Goal: Browse casually

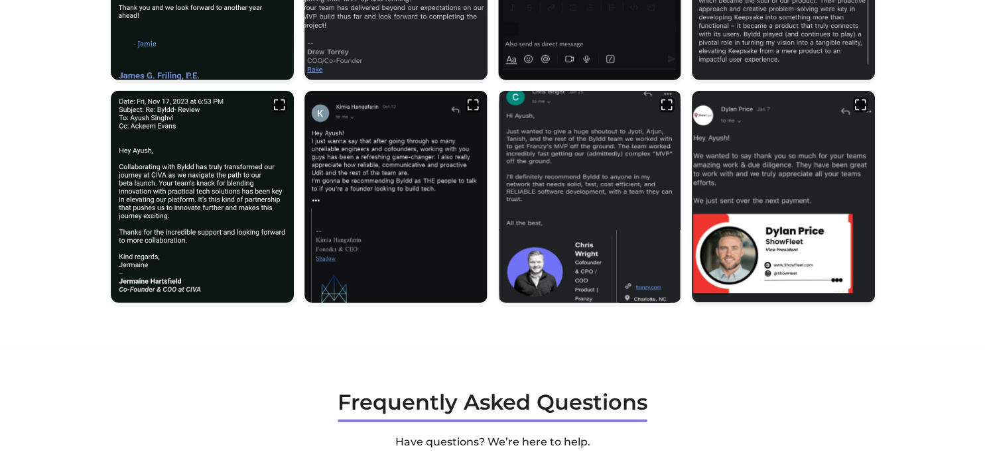
scroll to position [3690, 0]
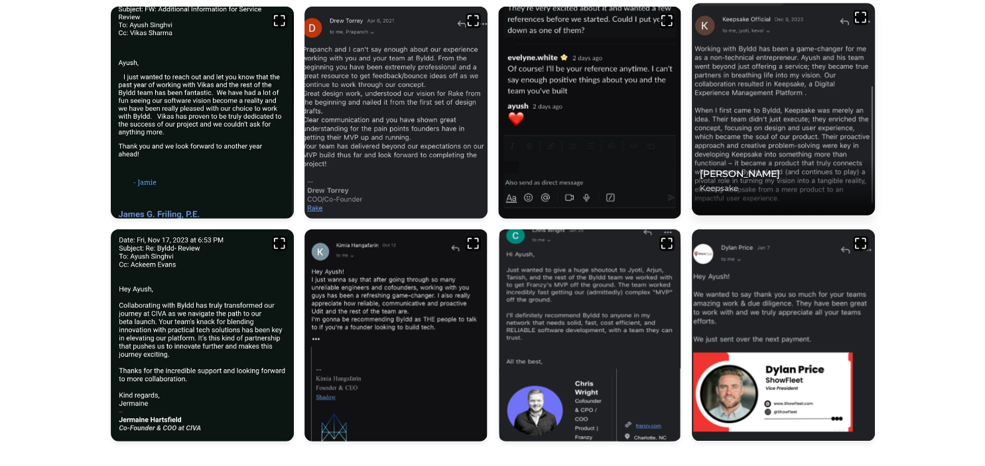
click at [759, 141] on img at bounding box center [783, 108] width 192 height 223
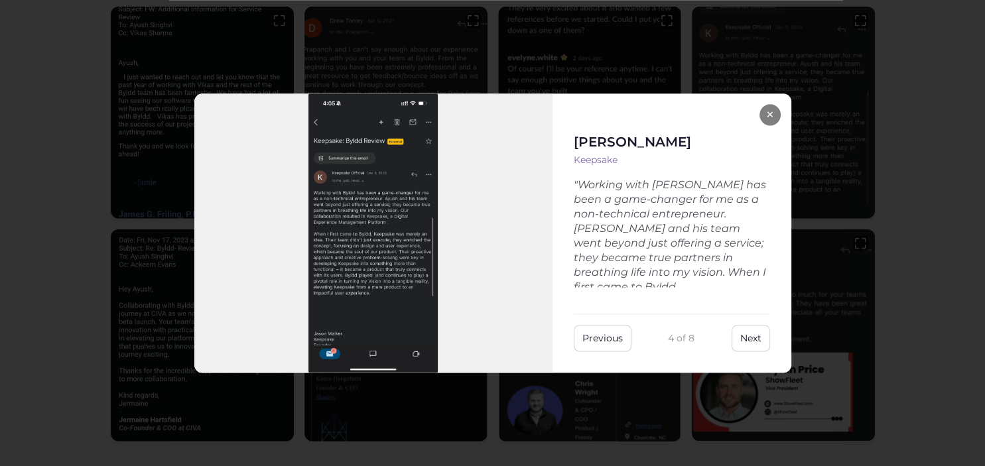
click at [767, 117] on button "×" at bounding box center [769, 114] width 21 height 21
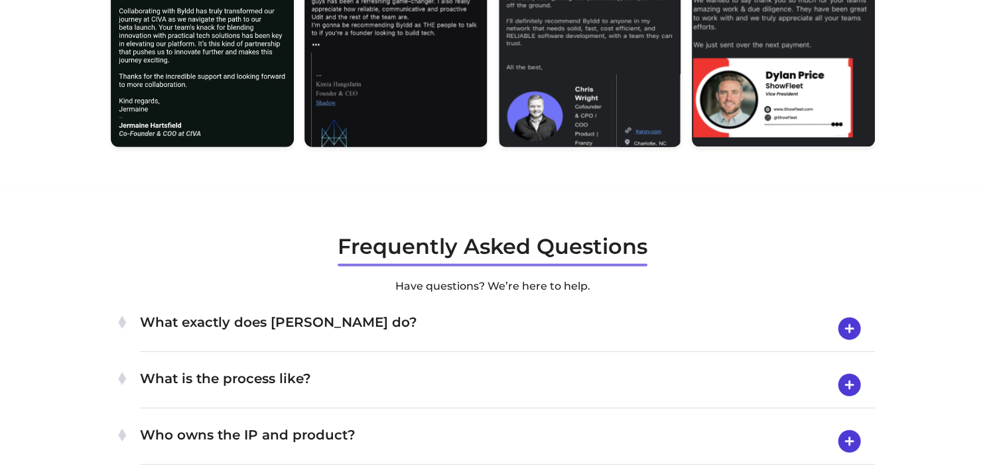
scroll to position [3672, 0]
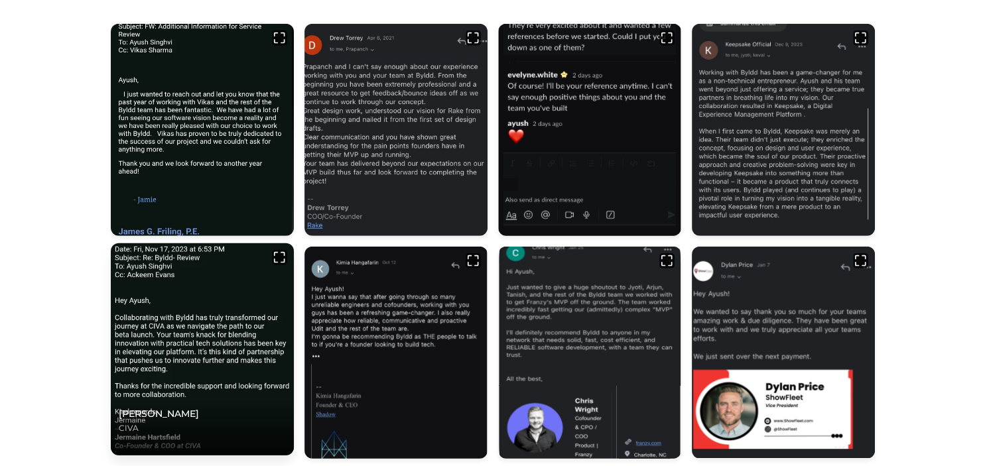
click at [195, 303] on img at bounding box center [202, 349] width 192 height 223
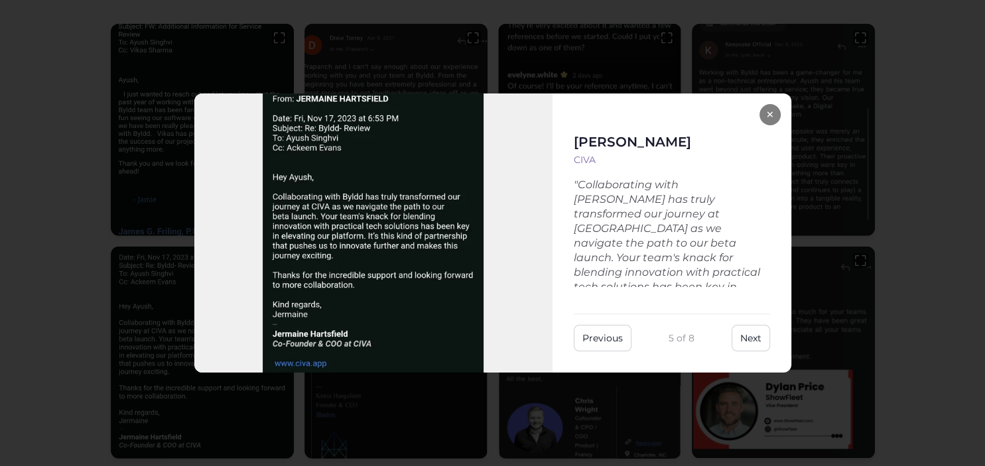
click at [765, 107] on button "×" at bounding box center [769, 114] width 21 height 21
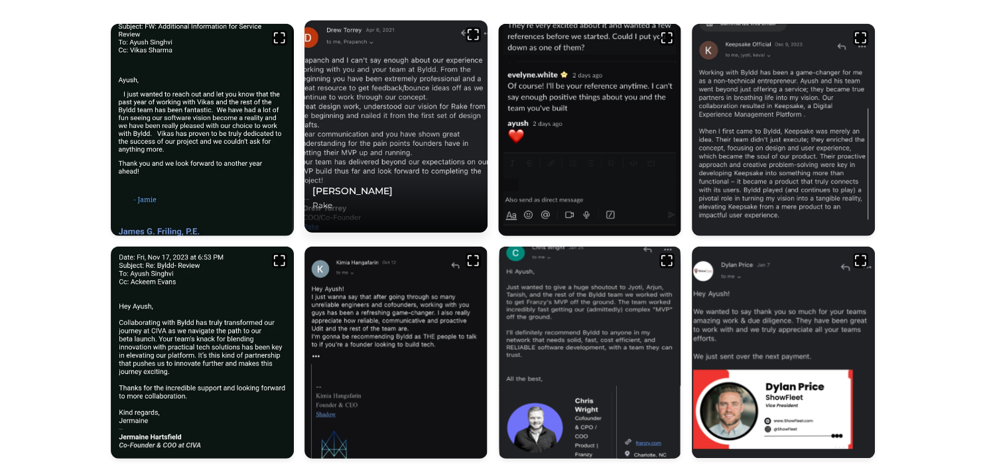
click at [423, 80] on img at bounding box center [396, 126] width 192 height 223
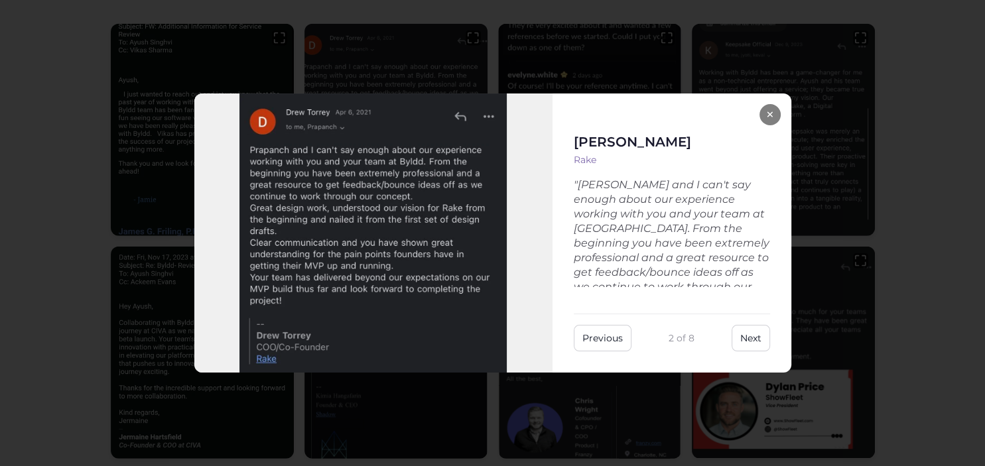
click at [764, 114] on button "×" at bounding box center [769, 114] width 21 height 21
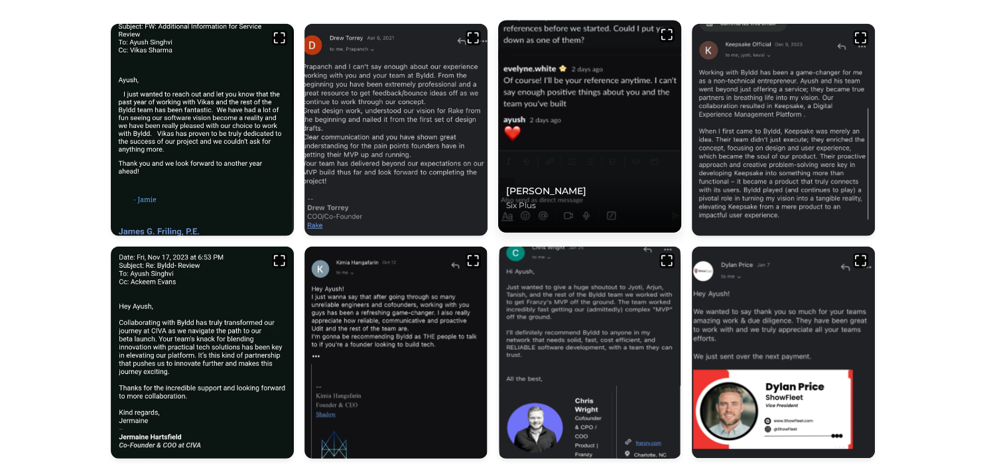
click at [564, 73] on img at bounding box center [589, 126] width 192 height 223
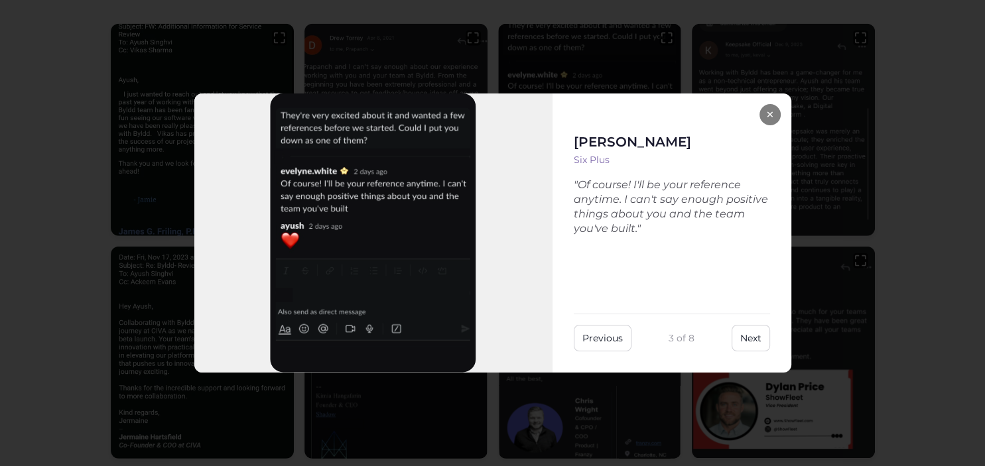
click at [779, 109] on div "[PERSON_NAME] Six Plus "Of course! I'll be your reference anytime. I can't say …" at bounding box center [672, 234] width 239 height 280
click at [772, 113] on button "×" at bounding box center [769, 114] width 21 height 21
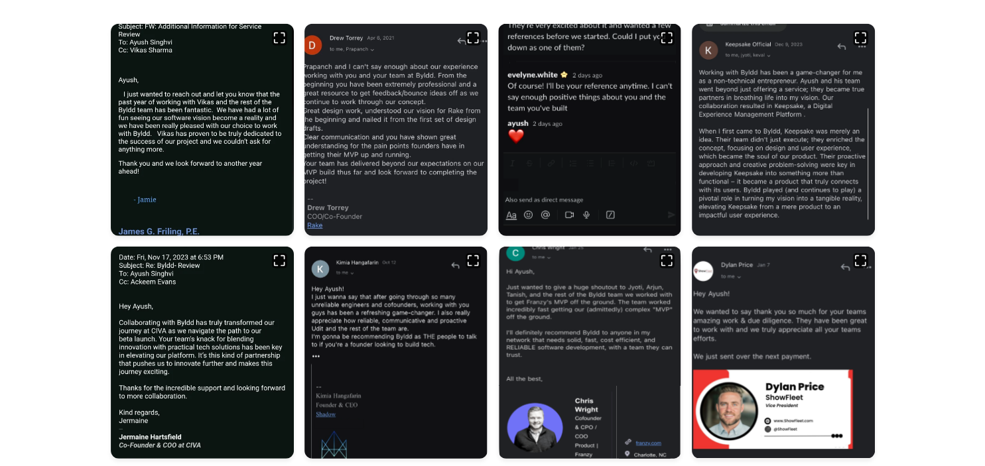
click at [772, 113] on img at bounding box center [783, 130] width 183 height 212
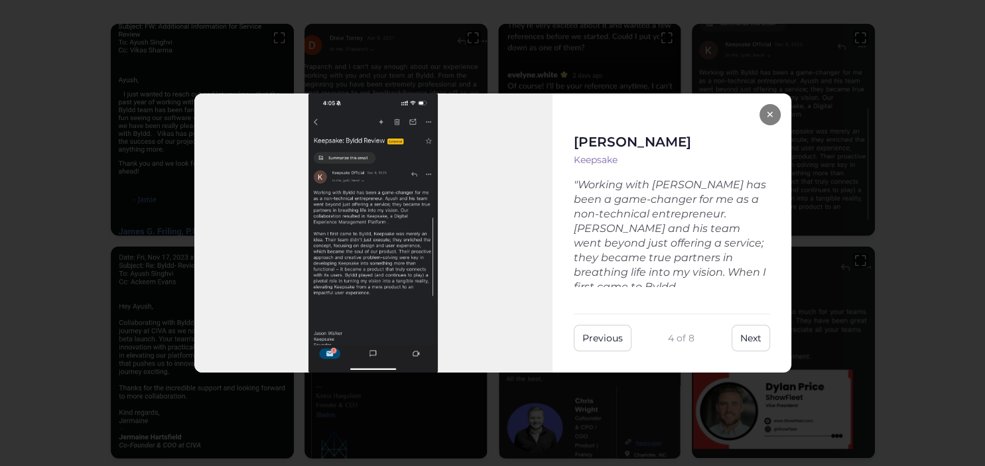
click at [772, 113] on button "×" at bounding box center [769, 114] width 21 height 21
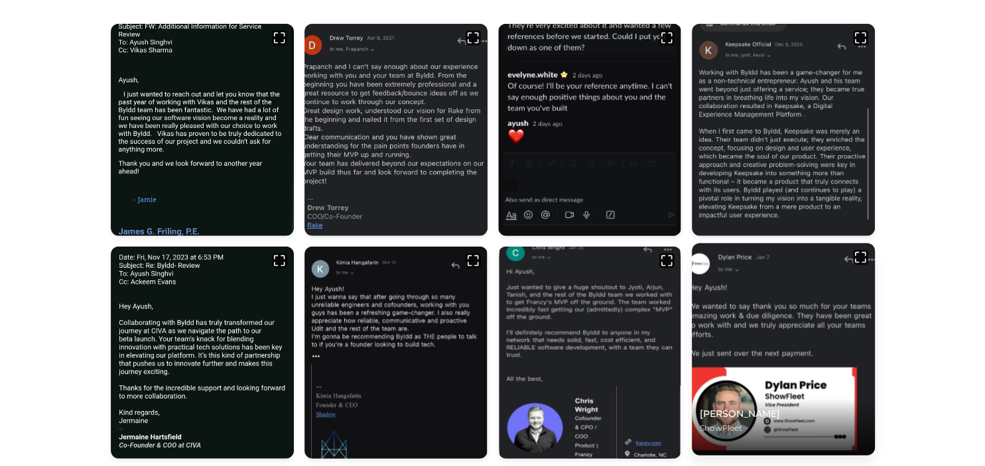
click at [771, 317] on img at bounding box center [783, 349] width 192 height 223
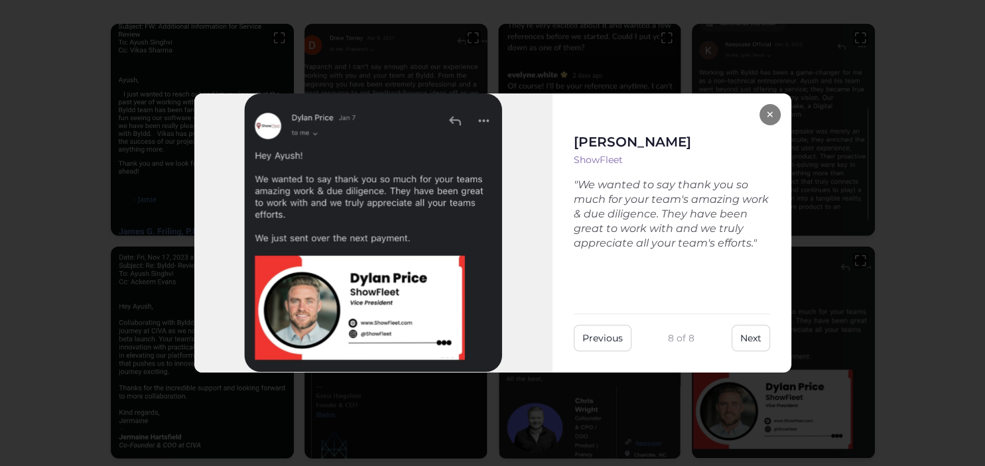
click at [775, 110] on button "×" at bounding box center [769, 114] width 21 height 21
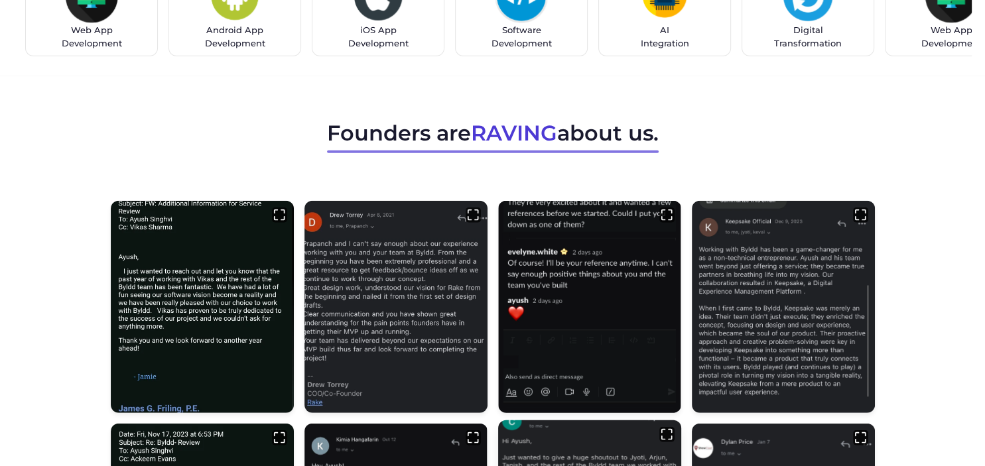
scroll to position [3497, 0]
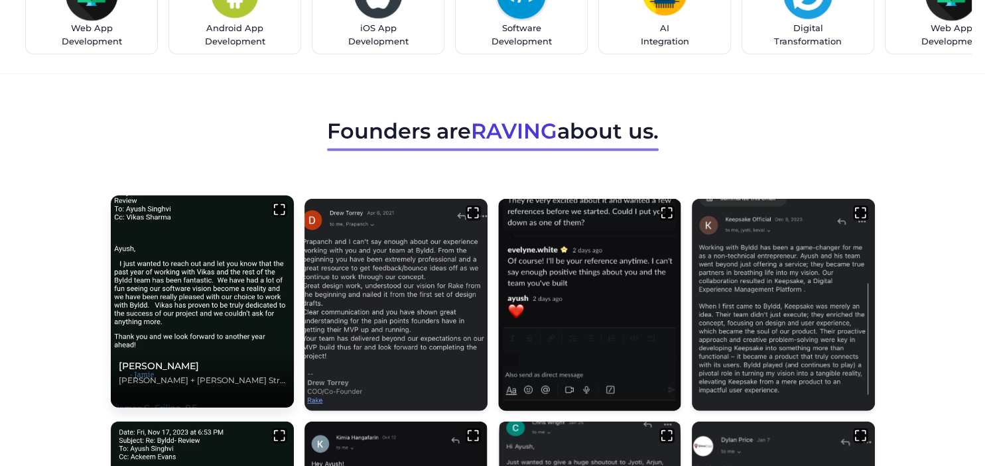
click at [261, 286] on img at bounding box center [202, 301] width 192 height 223
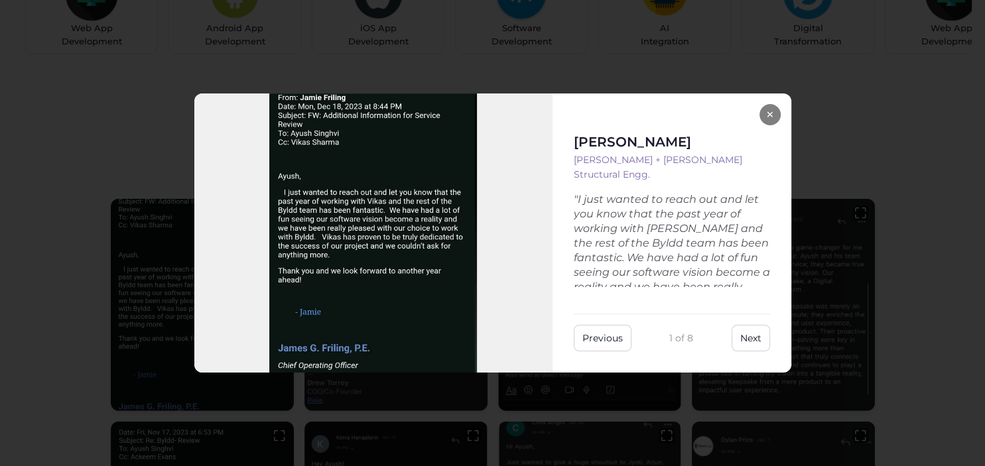
click at [771, 115] on button "×" at bounding box center [769, 114] width 21 height 21
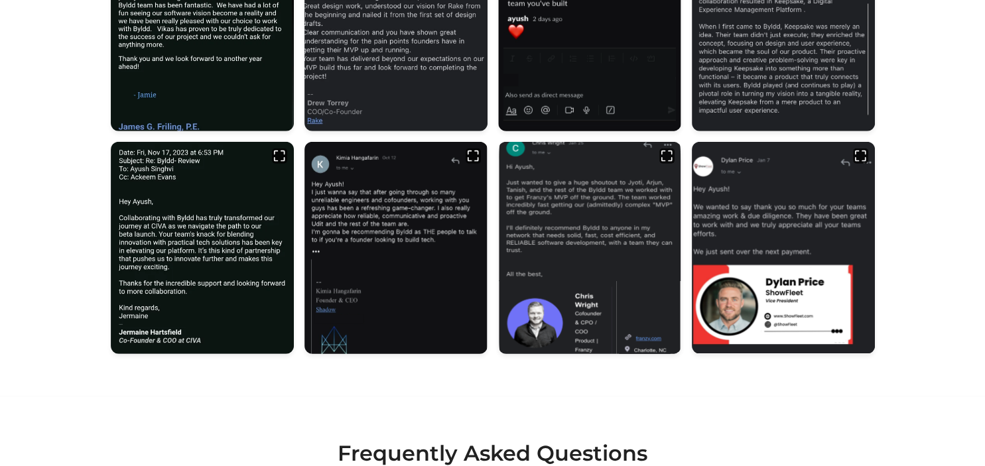
scroll to position [3779, 0]
